Goal: Complete application form

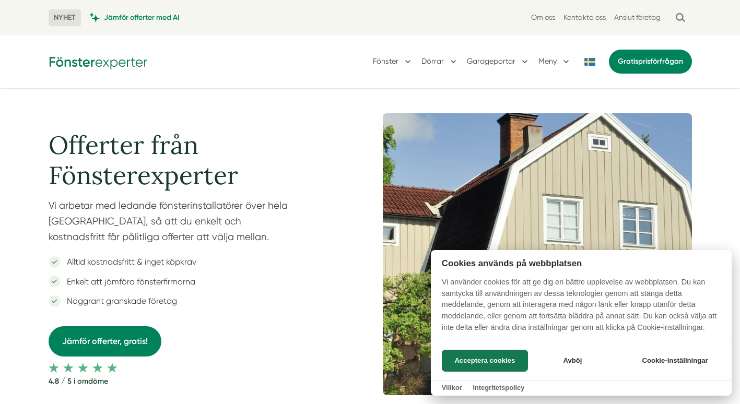
click at [672, 63] on div at bounding box center [370, 202] width 740 height 404
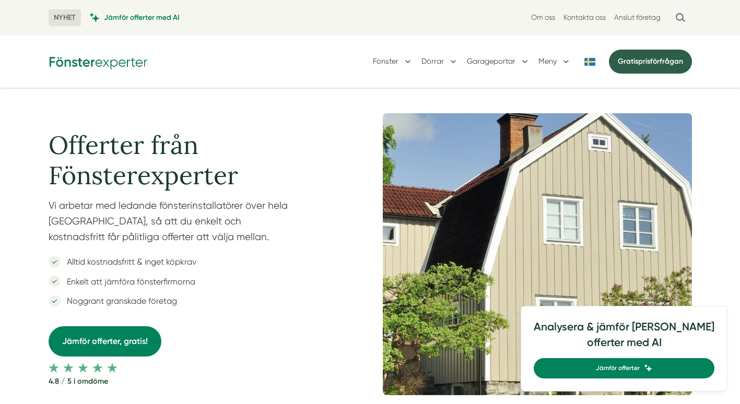
click at [669, 57] on link "Gratis prisförfrågan" at bounding box center [650, 62] width 83 height 24
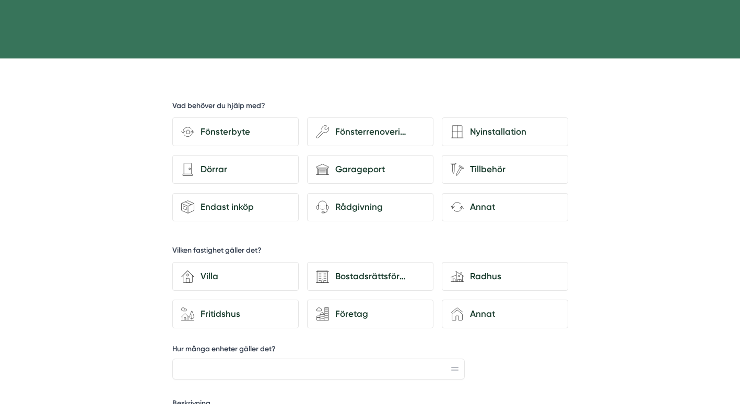
scroll to position [284, 0]
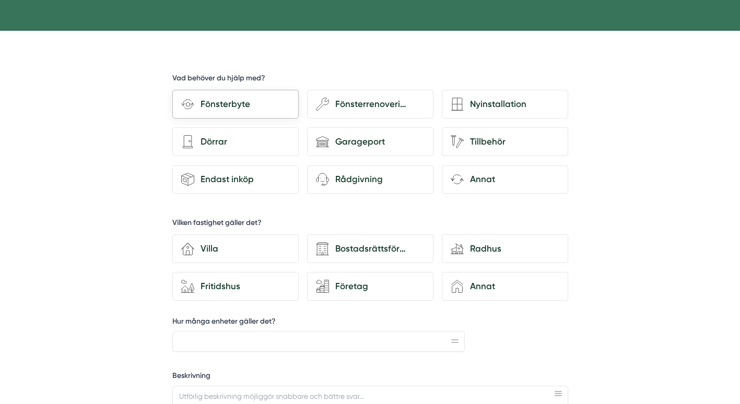
click at [213, 98] on div "Fönsterbyte" at bounding box center [242, 104] width 96 height 14
click at [0, 0] on input "Fönsterbyte" at bounding box center [0, 0] width 0 height 0
click at [360, 101] on div "Fönsterrenovering" at bounding box center [377, 104] width 96 height 14
click at [0, 0] on input "wench Fönsterrenovering" at bounding box center [0, 0] width 0 height 0
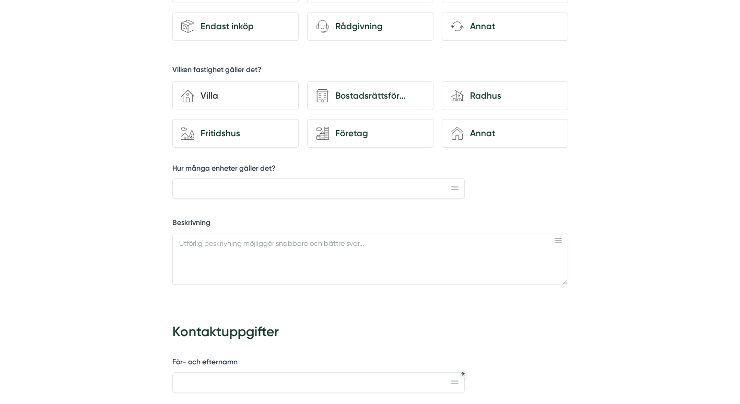
scroll to position [441, 0]
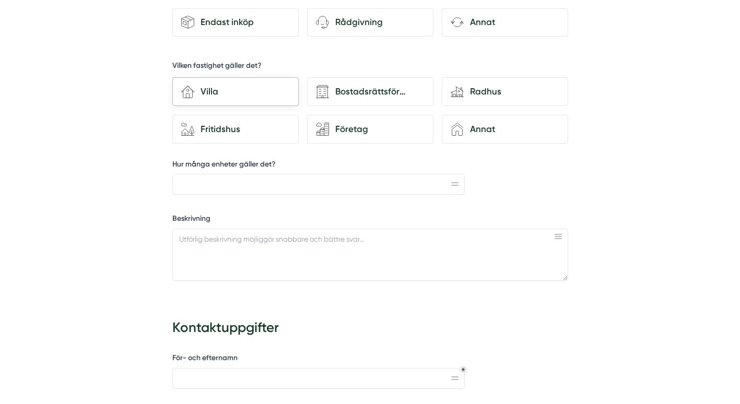
click at [249, 90] on div "Villa" at bounding box center [242, 92] width 96 height 14
click at [0, 0] on input "house-3 Villa" at bounding box center [0, 0] width 0 height 0
click at [267, 176] on input "Hur många enheter gäller det?" at bounding box center [318, 184] width 293 height 21
